Goal: Find specific page/section: Find specific page/section

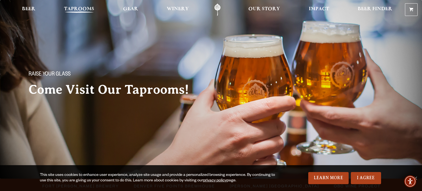
click at [79, 11] on span "Taprooms" at bounding box center [79, 9] width 30 height 4
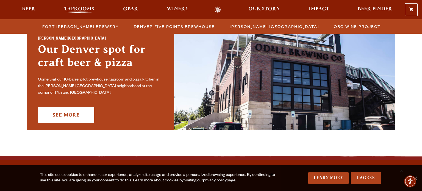
scroll to position [407, 0]
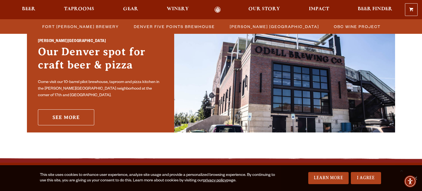
click at [74, 110] on link "See More" at bounding box center [66, 117] width 56 height 16
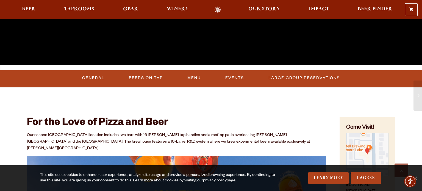
scroll to position [173, 0]
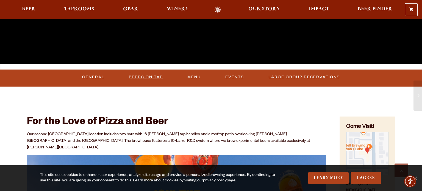
click at [152, 78] on link "Beers On Tap" at bounding box center [146, 77] width 38 height 13
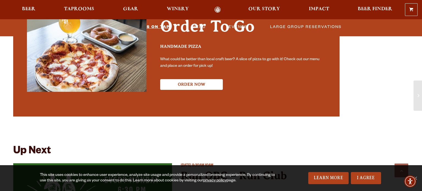
scroll to position [1246, 0]
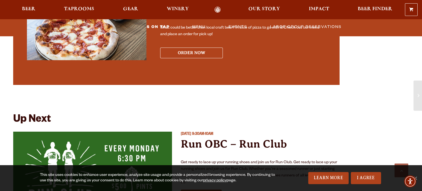
click at [203, 49] on button "ORDER NOW" at bounding box center [191, 52] width 63 height 11
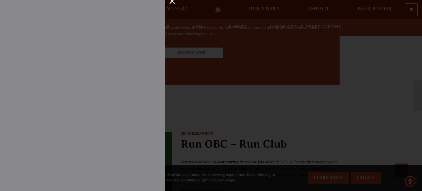
click at [193, 37] on div at bounding box center [211, 95] width 422 height 191
click at [171, 5] on div "×" at bounding box center [170, 3] width 11 height 7
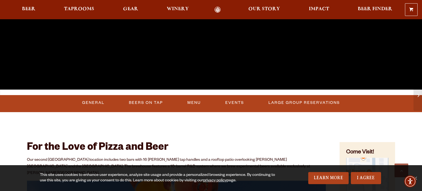
scroll to position [147, 0]
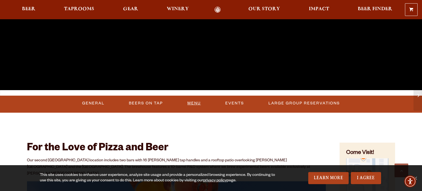
click at [193, 102] on link "Menu" at bounding box center [194, 103] width 18 height 13
